Goal: Check status: Verify the current state of an ongoing process or item

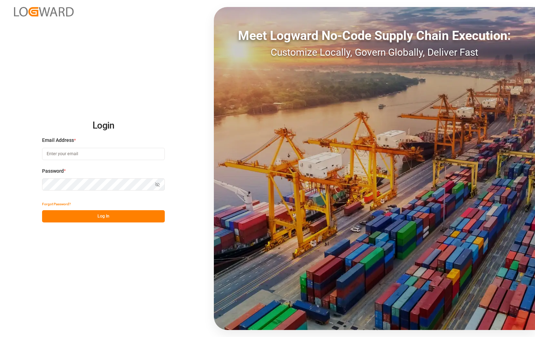
type input "[PERSON_NAME][EMAIL_ADDRESS][DOMAIN_NAME]"
click at [108, 219] on button "Log In" at bounding box center [103, 216] width 123 height 12
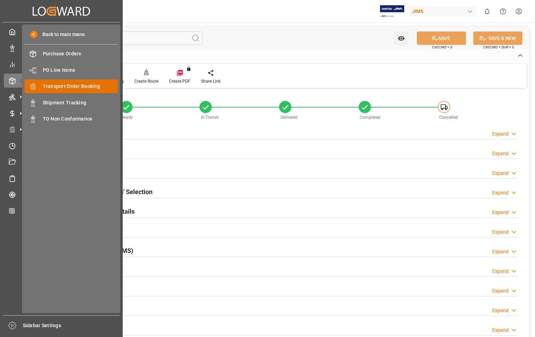
click at [75, 87] on span "Transport Order Booking" at bounding box center [80, 86] width 75 height 7
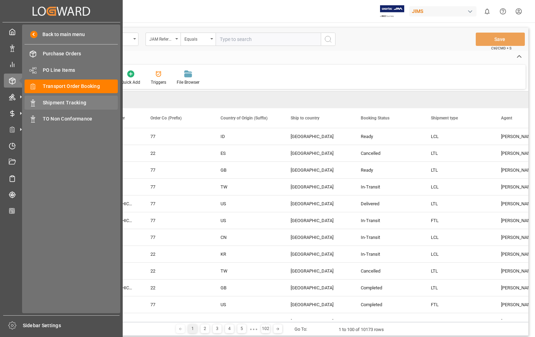
click at [65, 103] on span "Shipment Tracking" at bounding box center [80, 102] width 75 height 7
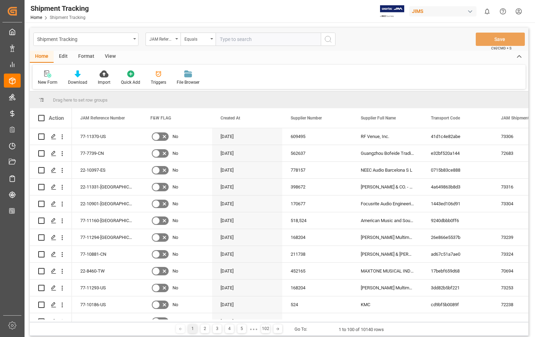
click at [266, 39] on input "text" at bounding box center [268, 39] width 105 height 13
paste input "22-11334-[GEOGRAPHIC_DATA]"
type input "22-11334-[GEOGRAPHIC_DATA]"
click at [329, 41] on icon "search button" at bounding box center [328, 39] width 8 height 8
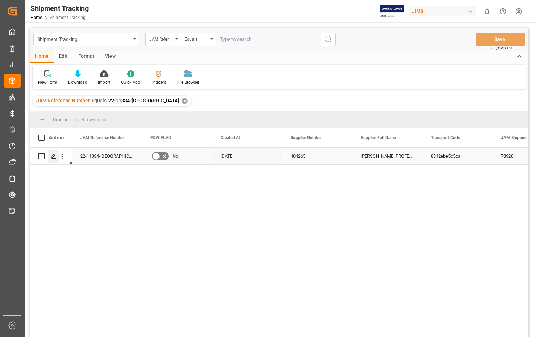
click at [53, 155] on icon "Press SPACE to select this row." at bounding box center [54, 157] width 6 height 6
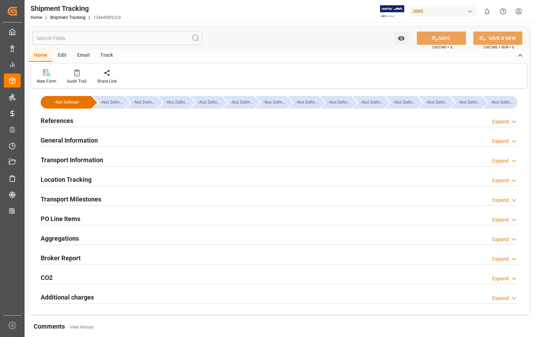
type input "590.12"
click at [77, 163] on h2 "Transport Information" at bounding box center [72, 159] width 62 height 9
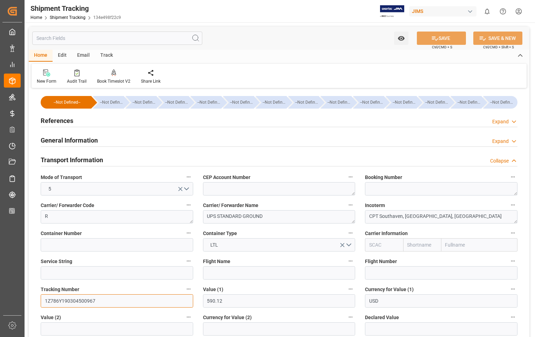
drag, startPoint x: 94, startPoint y: 301, endPoint x: 45, endPoint y: 300, distance: 49.1
click at [45, 300] on input "1Z786Y190304500967" at bounding box center [117, 300] width 152 height 13
